Goal: Transaction & Acquisition: Purchase product/service

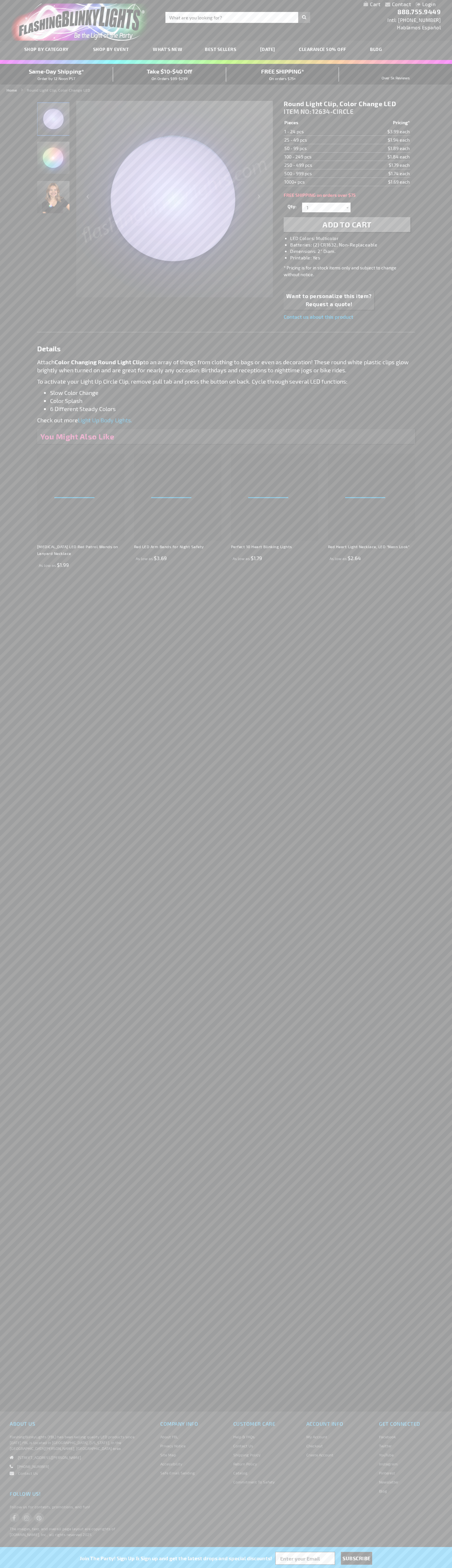
click at [353, 239] on li "LED Colors: Multicolor" at bounding box center [353, 238] width 126 height 7
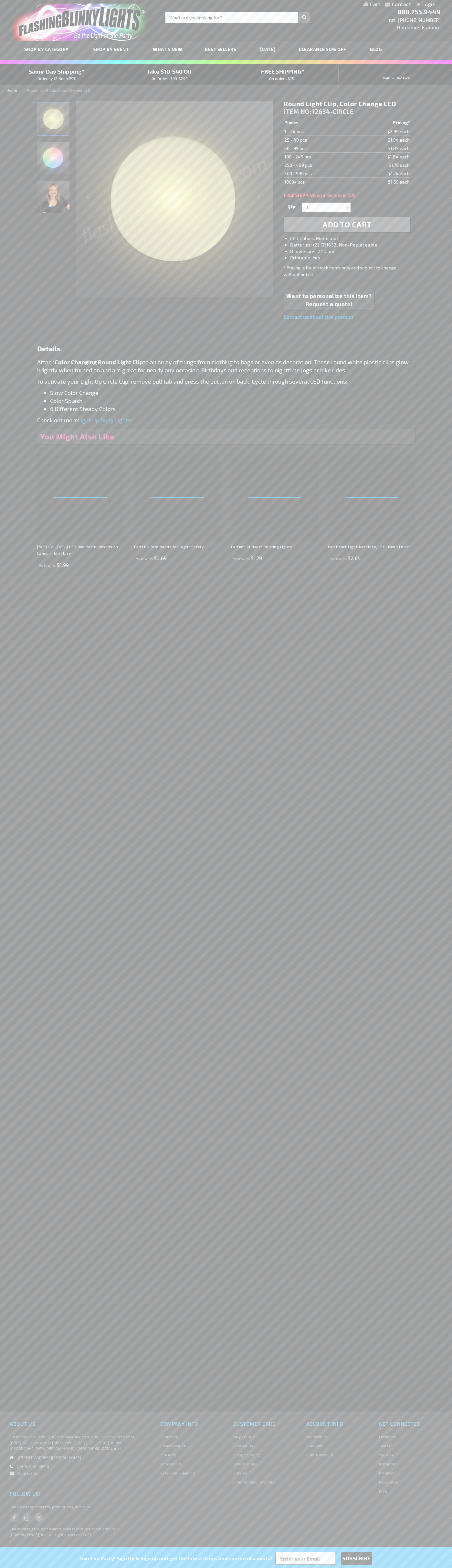
click at [347, 225] on span "Add to Cart" at bounding box center [347, 224] width 49 height 9
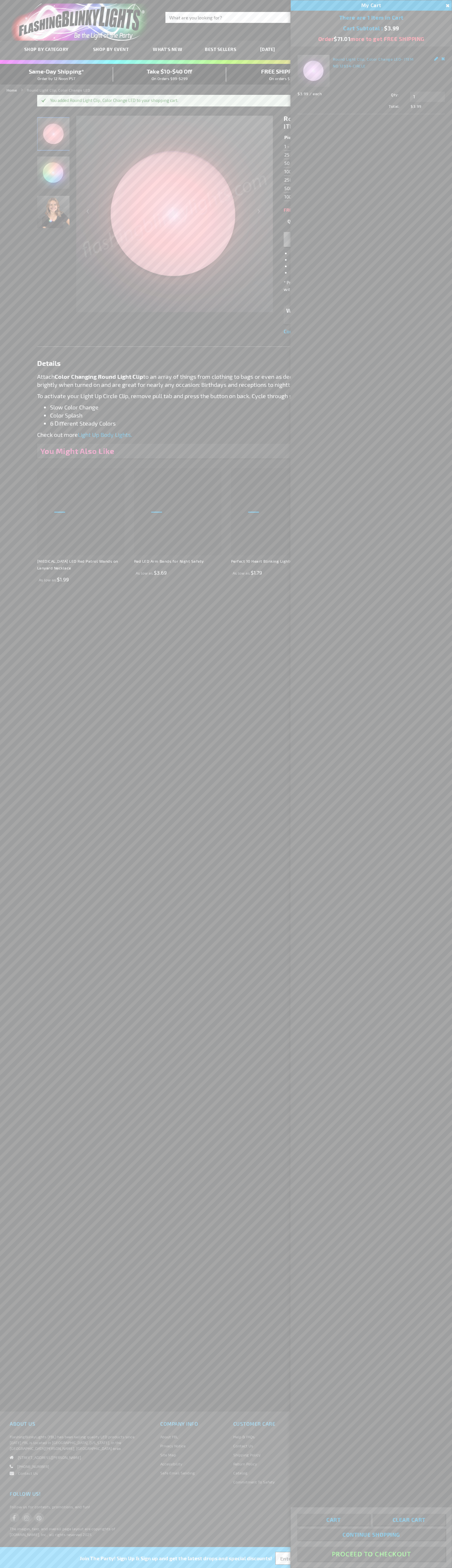
click at [371, 1554] on button "Proceed To Checkout" at bounding box center [371, 1554] width 148 height 15
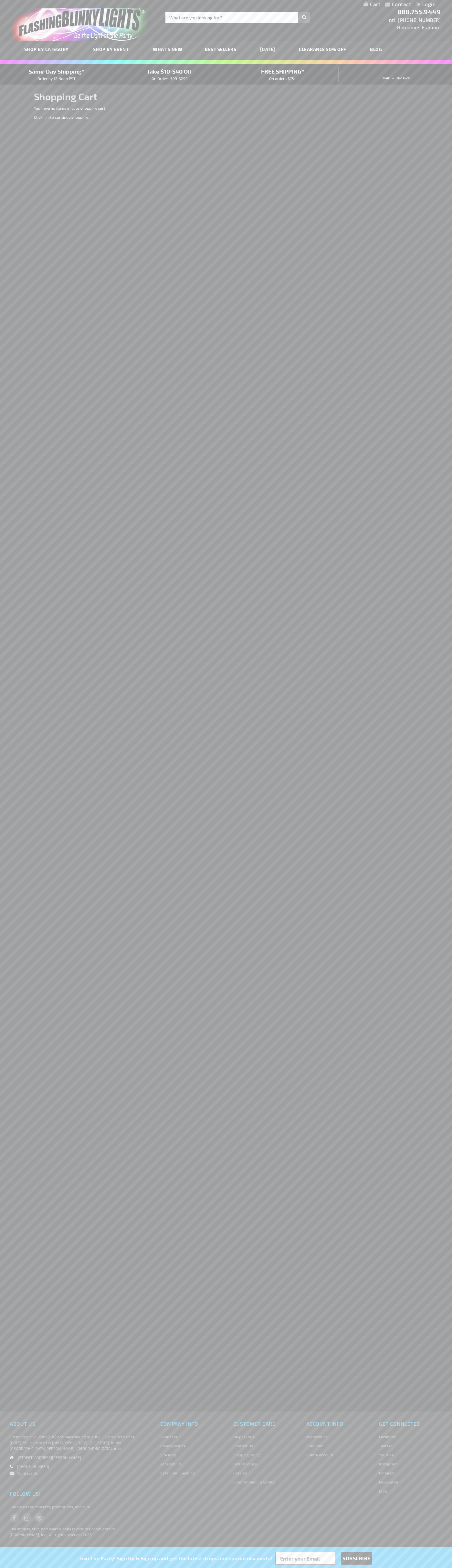
click at [57, 74] on span "Same-Day Shipping*" at bounding box center [56, 71] width 55 height 7
click at [162, 2] on div "Contact Compare Products Login Skip to Content My Cart My Cart Close You have n…" at bounding box center [226, 4] width 452 height 9
click at [432, 598] on div "Contact Compare Products Login Skip to Content My Cart My Cart Close You have n…" at bounding box center [226, 784] width 452 height 1568
click at [330, 1567] on html "The store will not work correctly when cookies are disabled. Contact Compare Pr…" at bounding box center [226, 784] width 452 height 1568
click at [26, 132] on div "Contact Compare Products Login Skip to Content My Cart My Cart Close You have n…" at bounding box center [226, 784] width 452 height 1568
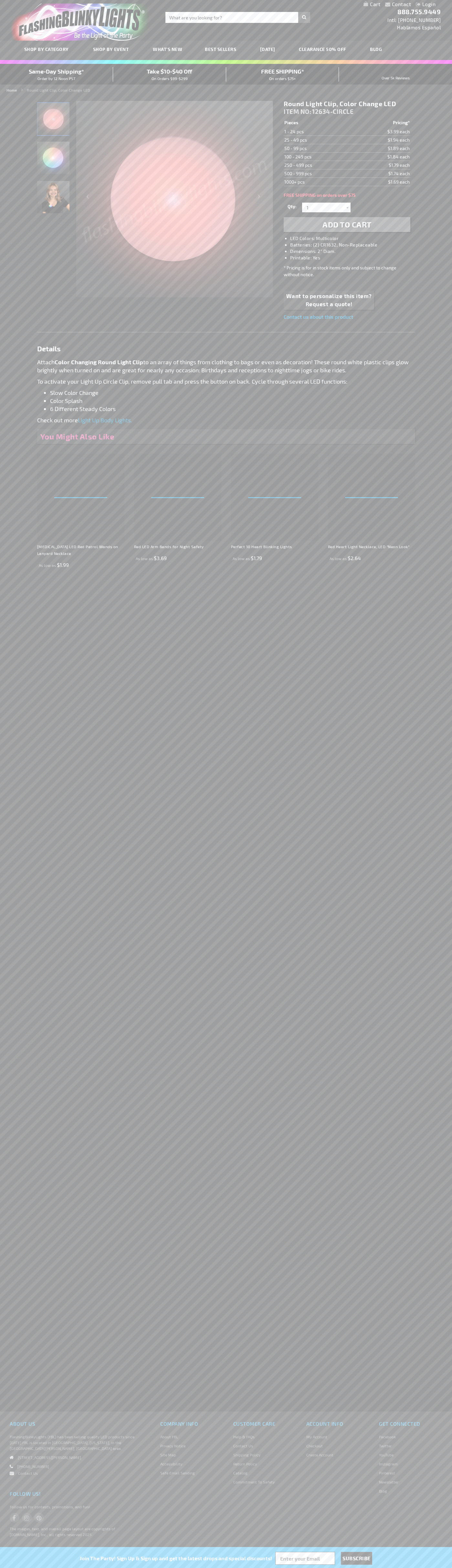
click at [353, 239] on li "LED Colors: Multicolor" at bounding box center [353, 238] width 126 height 7
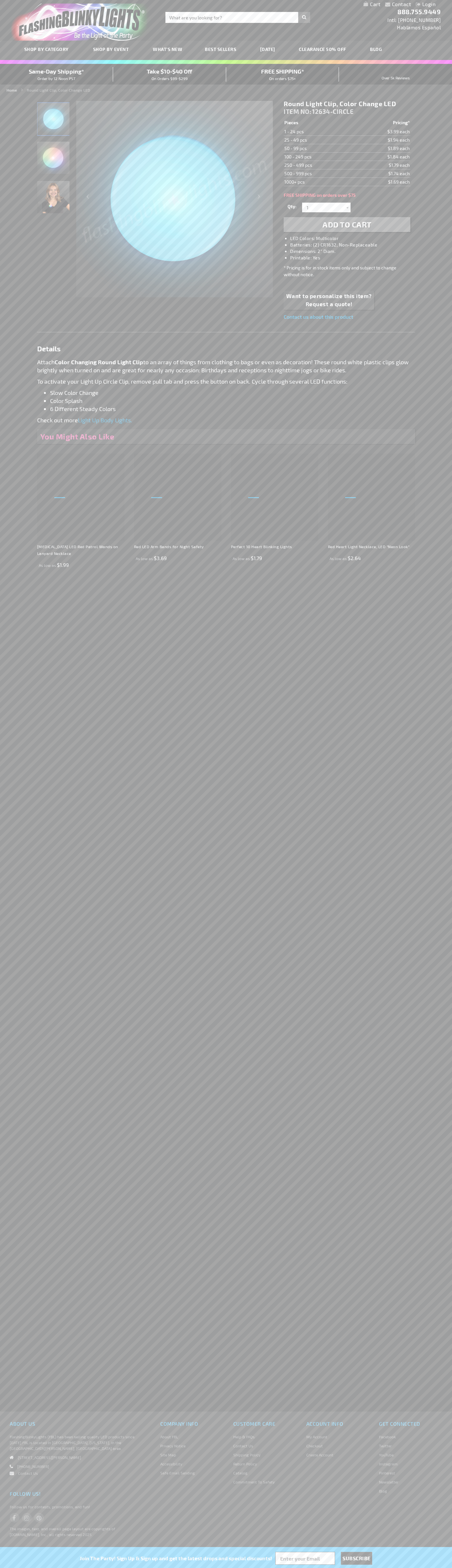
click at [54, 161] on img "Round Light Clip, Color Change LED" at bounding box center [53, 158] width 32 height 32
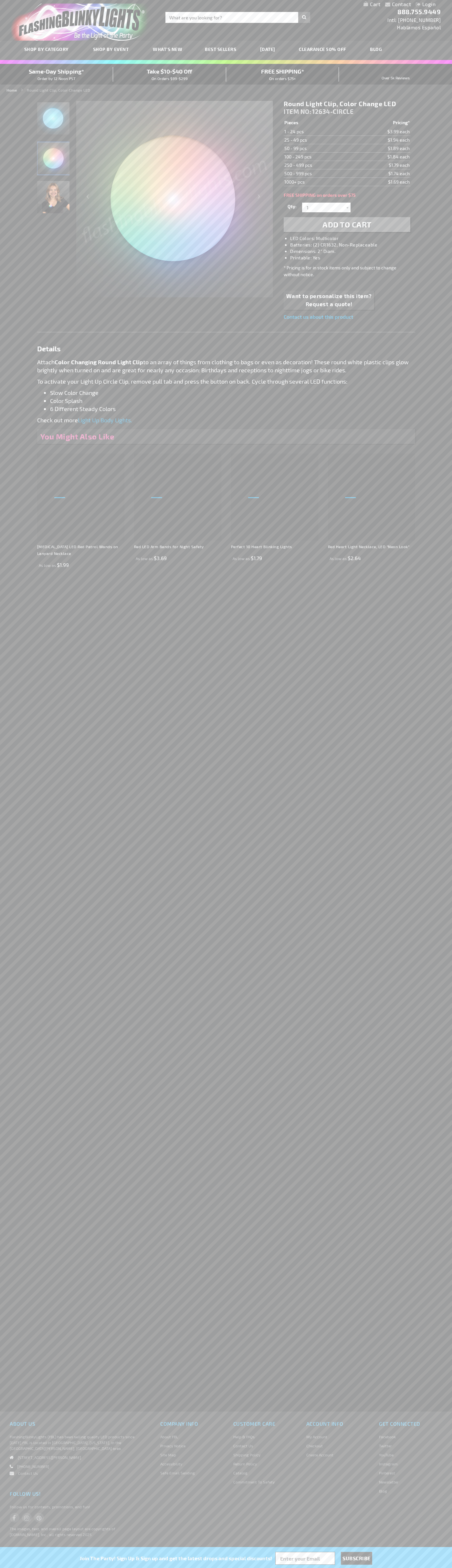
click at [347, 104] on h1 "Round Light Clip, Color Change LED" at bounding box center [346, 103] width 126 height 8
click at [319, 131] on td "1 - 24 pcs" at bounding box center [318, 131] width 69 height 9
click at [319, 140] on td "25 - 49 pcs" at bounding box center [318, 140] width 69 height 9
click at [319, 149] on td "50 - 99 pcs" at bounding box center [318, 149] width 69 height 9
click at [319, 157] on td "100 - 249 pcs" at bounding box center [318, 157] width 69 height 9
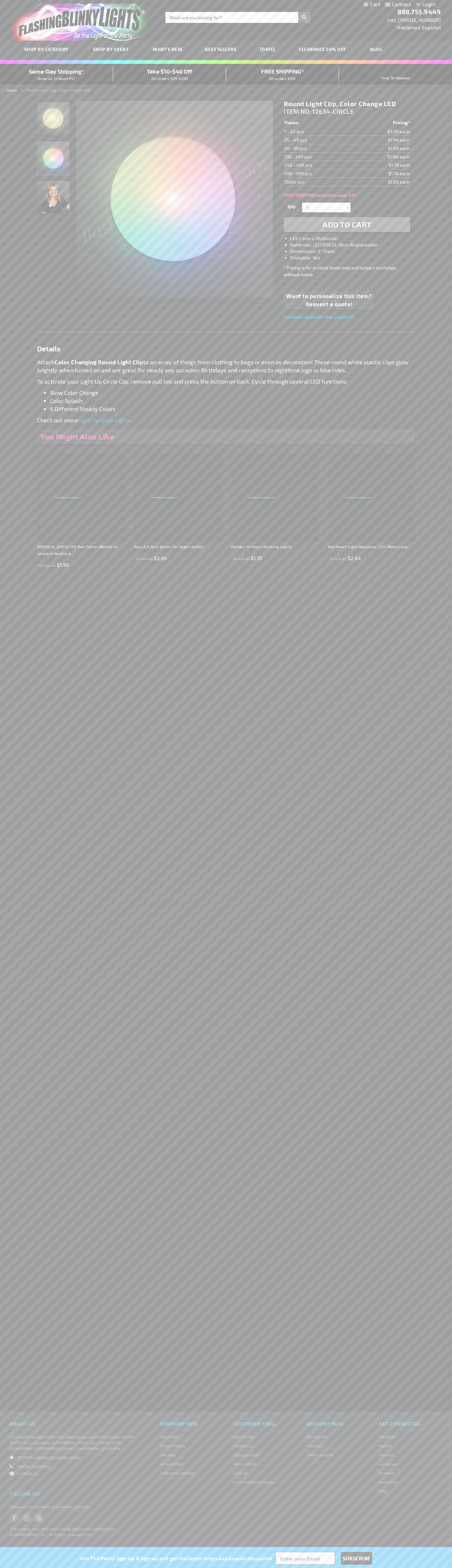
click at [319, 165] on td "250 - 499 pcs" at bounding box center [318, 165] width 69 height 9
click at [319, 173] on td "500 - 999 pcs" at bounding box center [318, 173] width 69 height 9
click at [319, 182] on td "1000+ pcs" at bounding box center [318, 182] width 69 height 9
click at [327, 208] on input "1" at bounding box center [327, 208] width 47 height 10
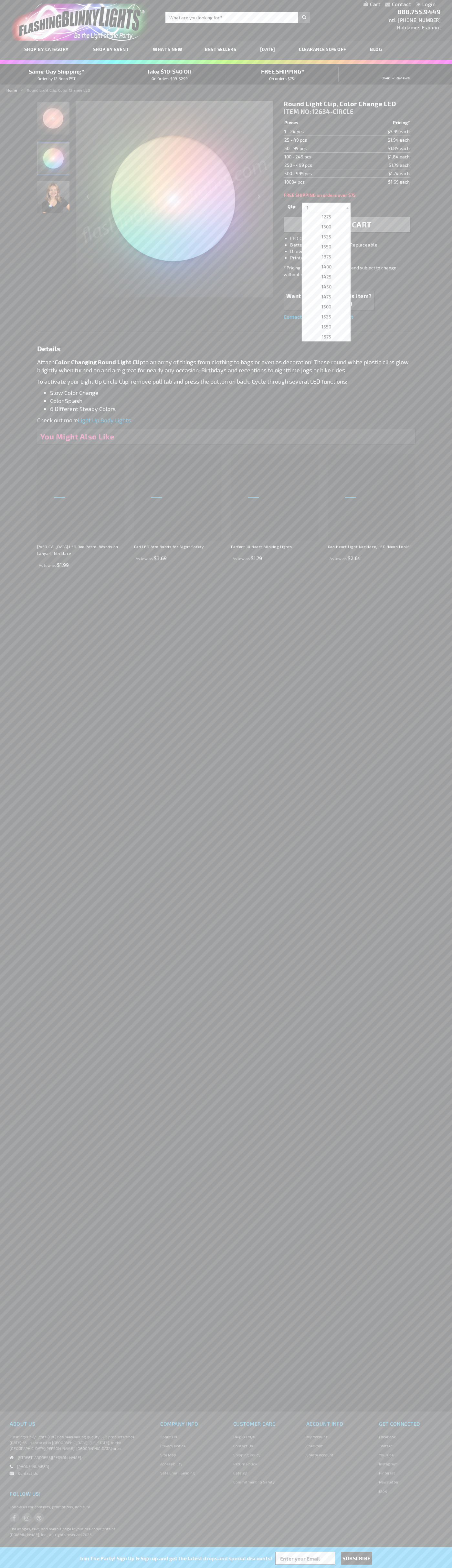
click at [324, 277] on span "1425" at bounding box center [326, 276] width 10 height 5
type input "1425"
click at [347, 225] on span "Add to Cart" at bounding box center [347, 224] width 49 height 9
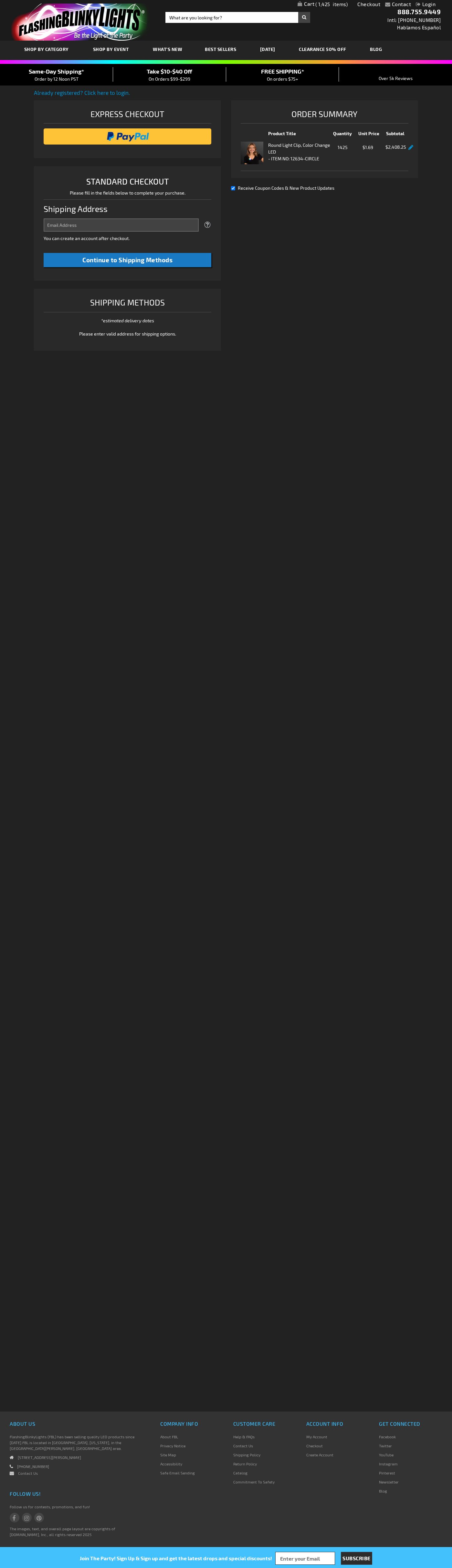
select select "US"
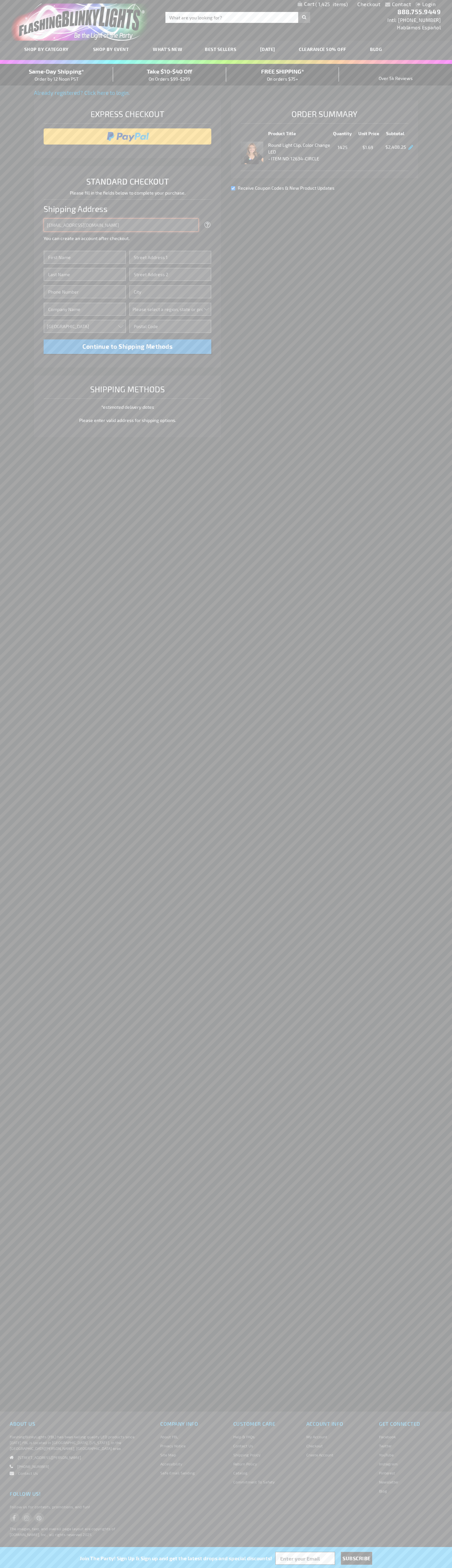
type input "[EMAIL_ADDRESS][DOMAIN_NAME]"
type input "[PERSON_NAME]"
type input "[STREET_ADDRESS][PERSON_NAME]"
